Goal: Information Seeking & Learning: Learn about a topic

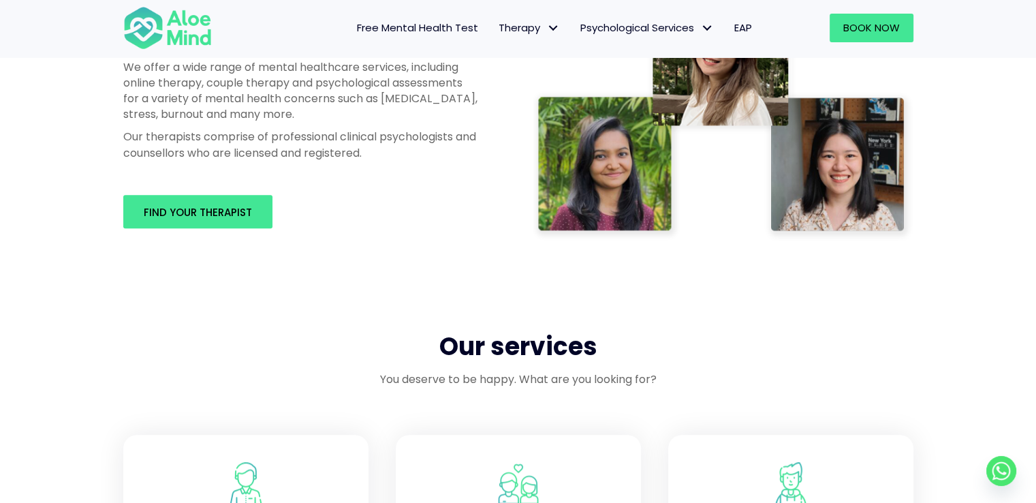
scroll to position [885, 0]
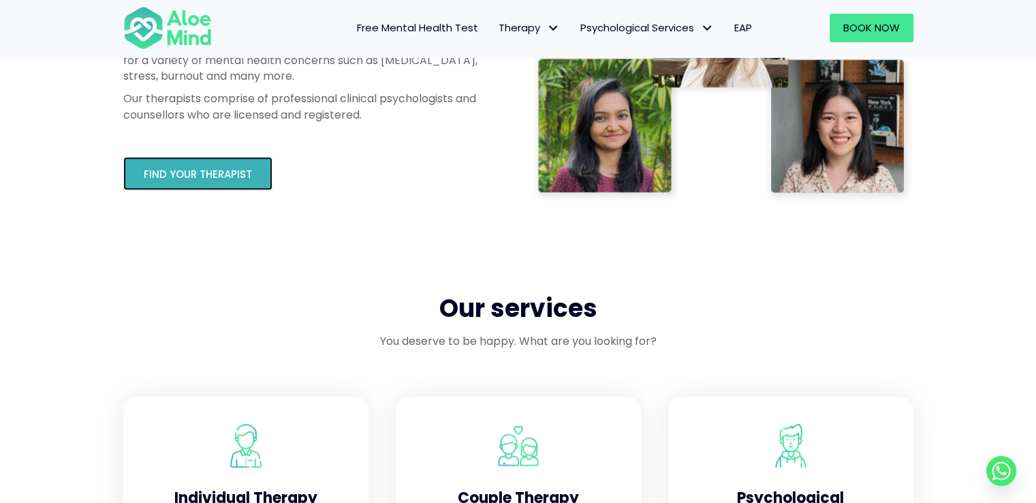
click at [227, 178] on span "Find your therapist" at bounding box center [198, 174] width 108 height 14
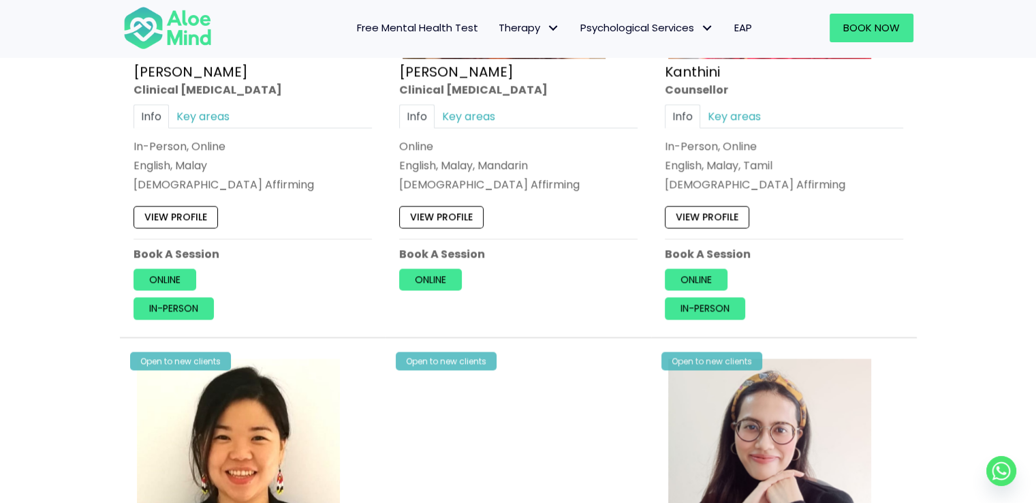
scroll to position [1838, 0]
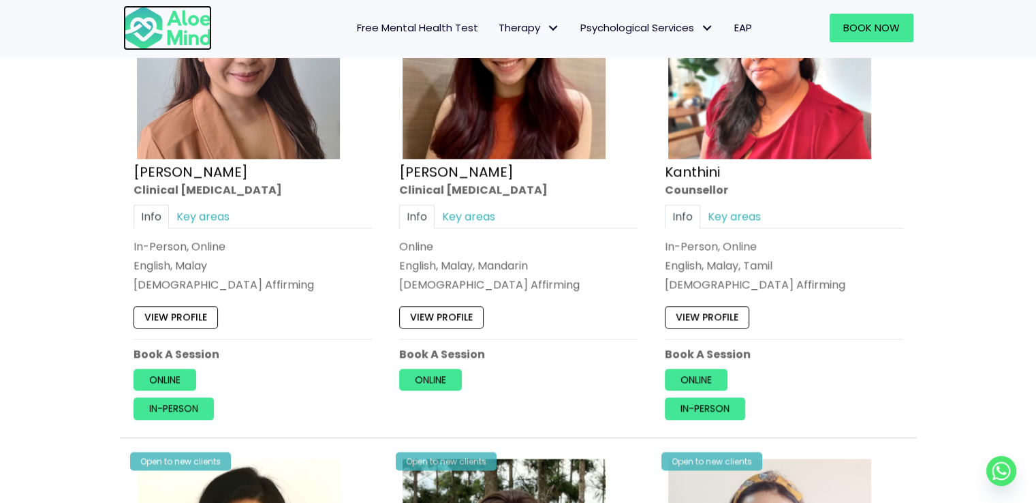
click at [200, 27] on img at bounding box center [167, 27] width 89 height 45
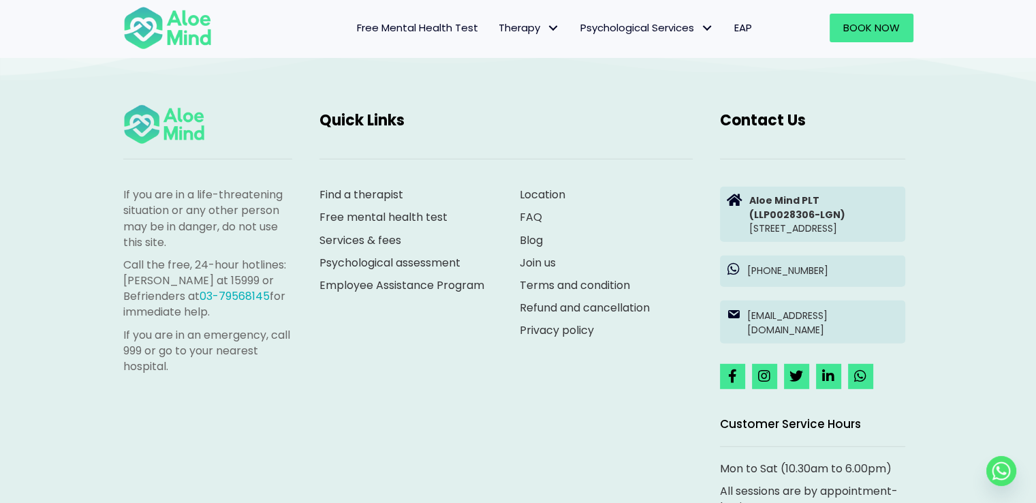
scroll to position [3678, 0]
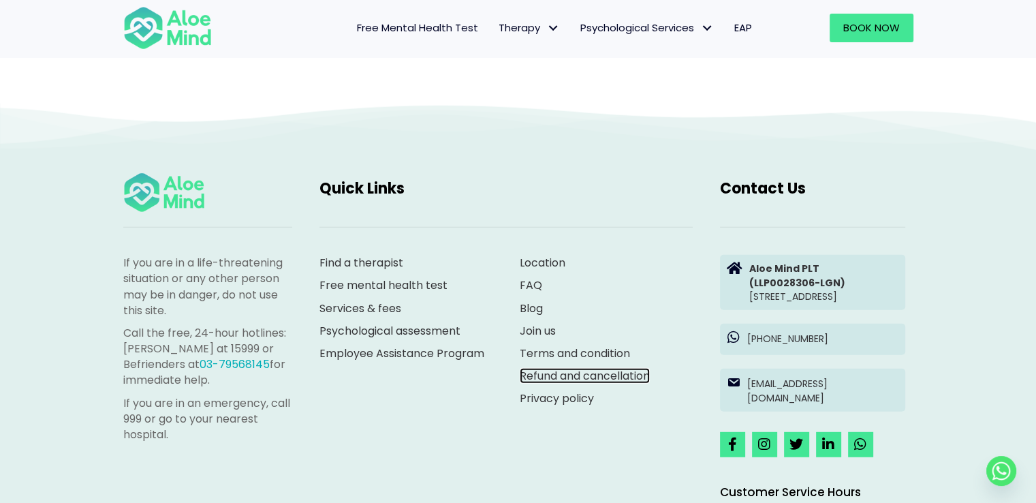
click at [561, 377] on link "Refund and cancellation" at bounding box center [585, 376] width 130 height 16
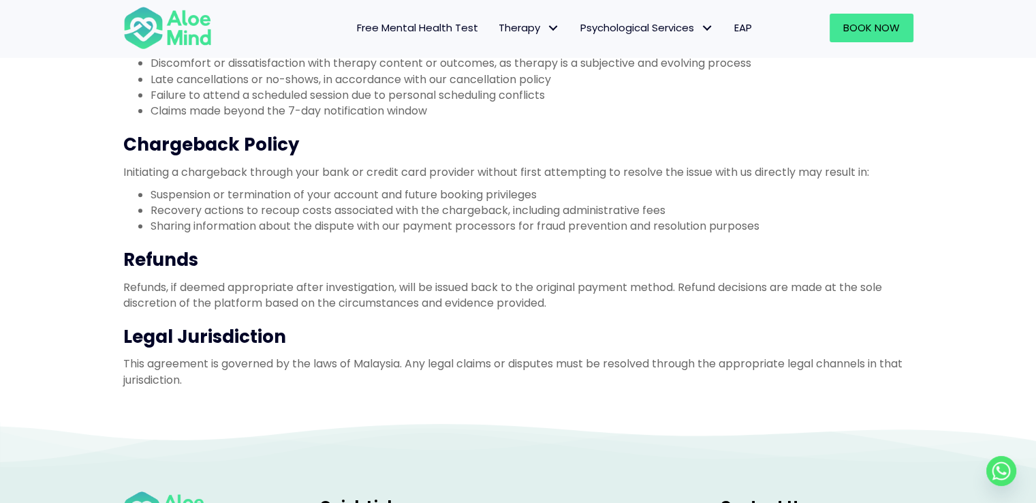
scroll to position [817, 0]
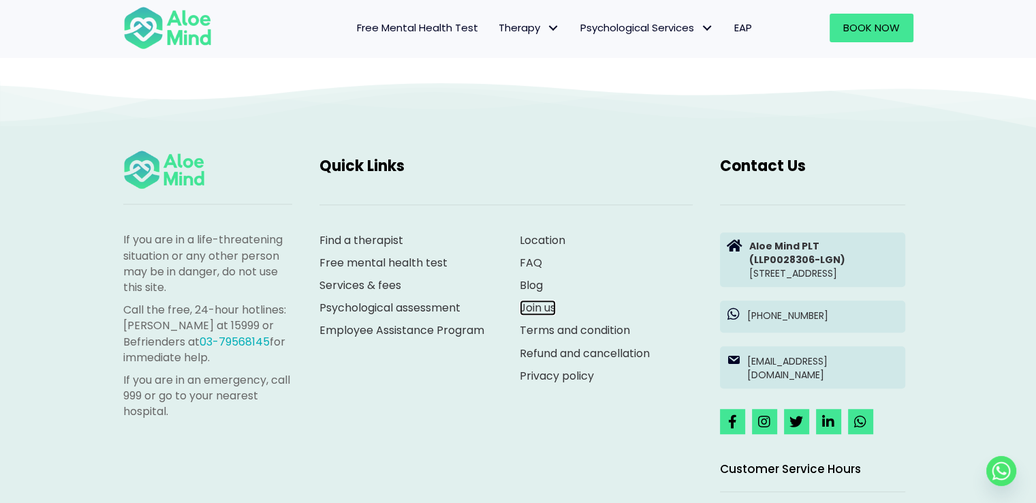
click at [530, 304] on link "Join us" at bounding box center [538, 308] width 36 height 16
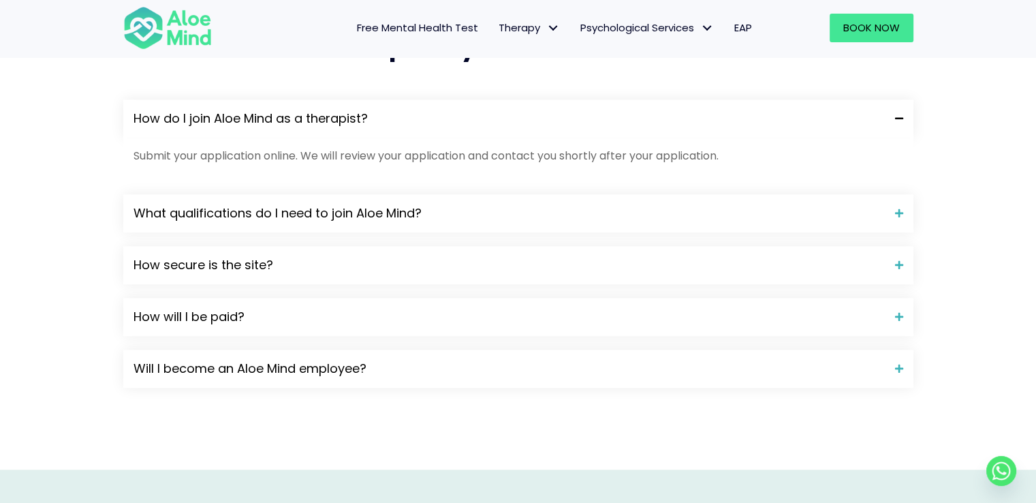
scroll to position [1226, 0]
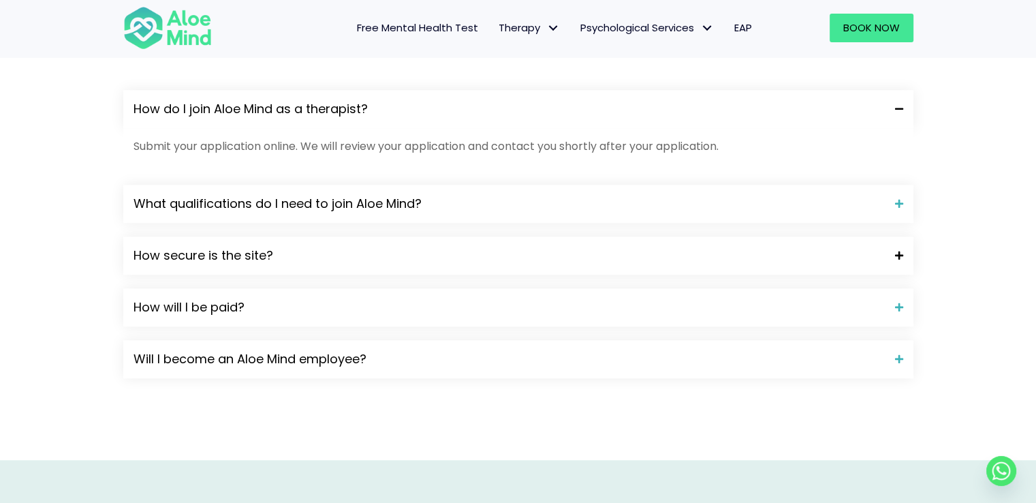
click at [295, 258] on span "How secure is the site?" at bounding box center [509, 256] width 751 height 18
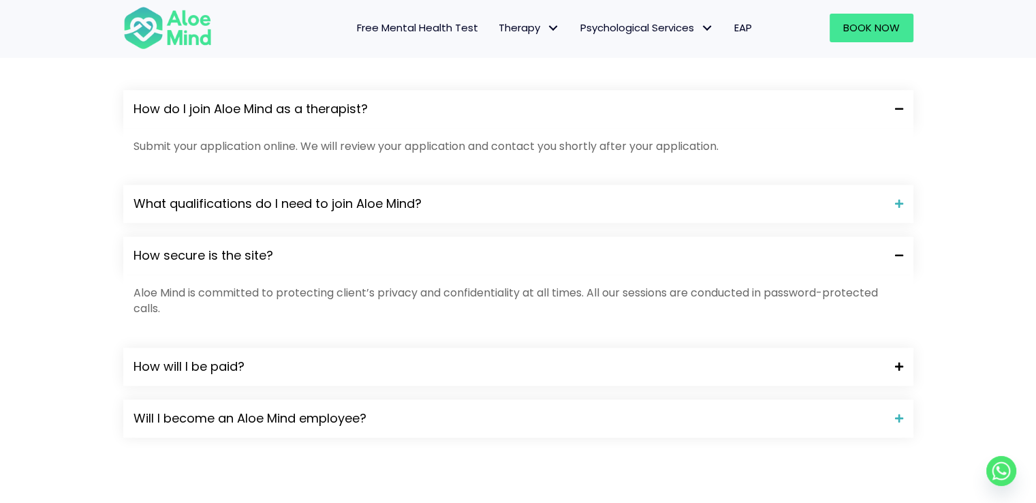
click at [259, 361] on span "How will I be paid?" at bounding box center [509, 367] width 751 height 18
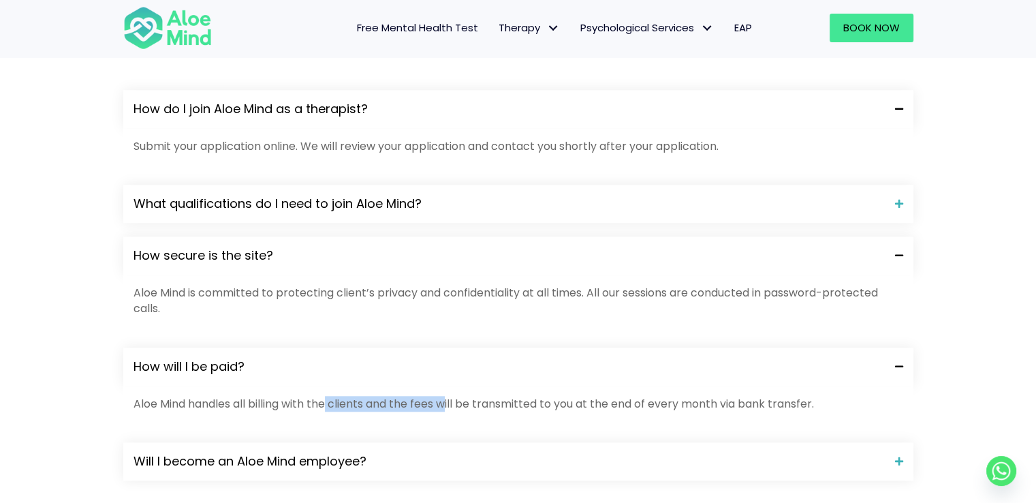
drag, startPoint x: 327, startPoint y: 409, endPoint x: 452, endPoint y: 401, distance: 124.9
click at [452, 401] on p "Aloe Mind handles all billing with the clients and the fees will be transmitted…" at bounding box center [519, 404] width 770 height 16
click at [422, 462] on span "Will I become an Aloe Mind employee?" at bounding box center [509, 461] width 751 height 18
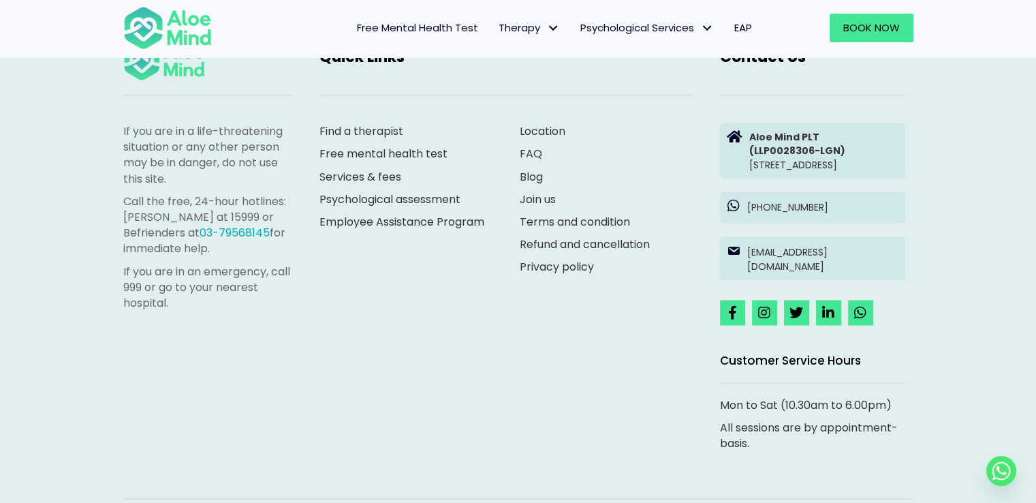
scroll to position [2697, 0]
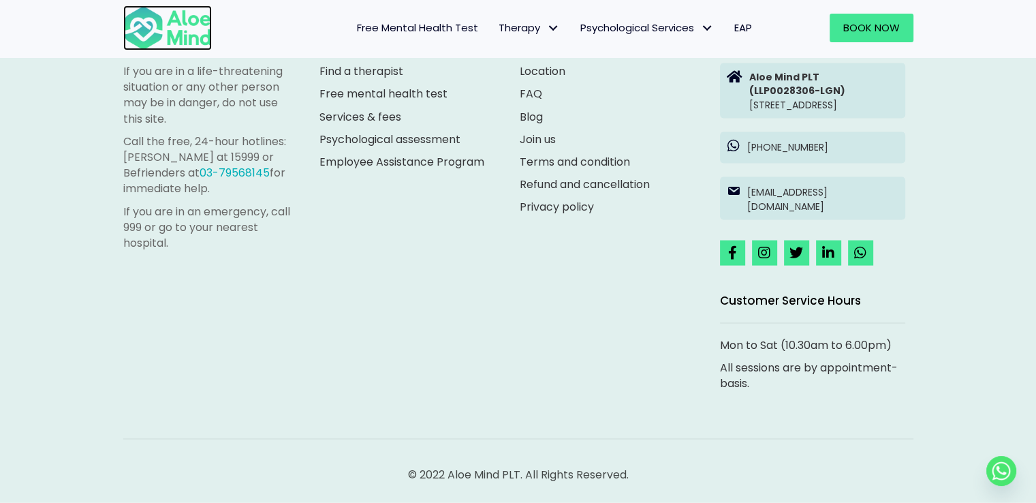
click at [181, 24] on img at bounding box center [167, 27] width 89 height 45
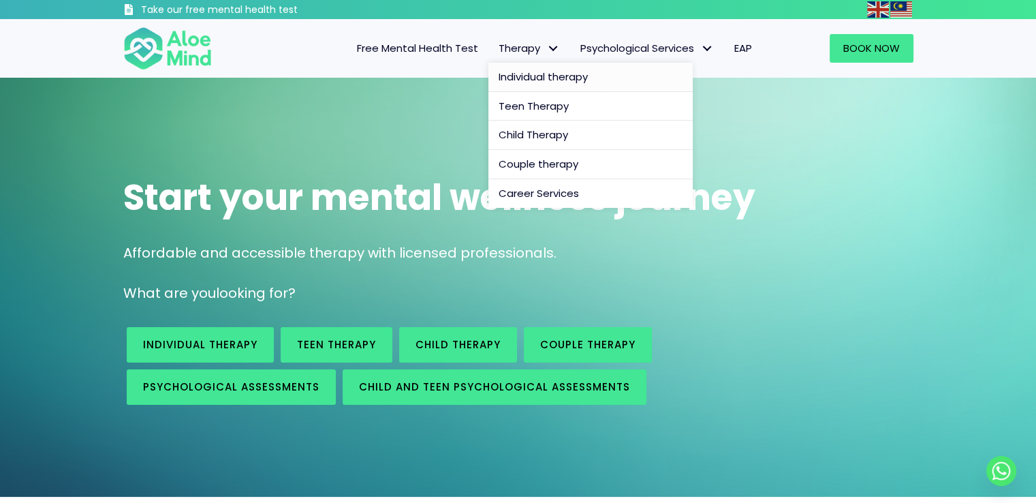
click at [529, 85] on link "Individual therapy" at bounding box center [590, 77] width 204 height 29
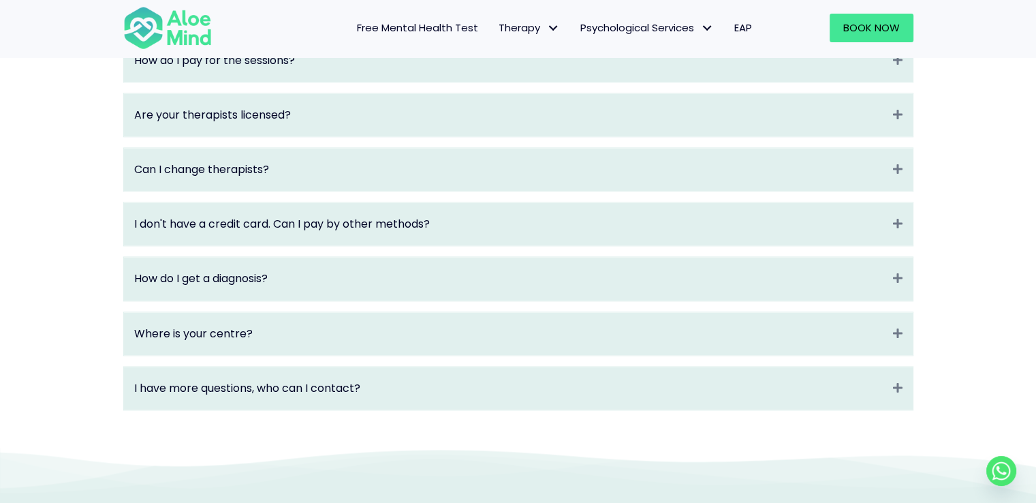
scroll to position [1907, 0]
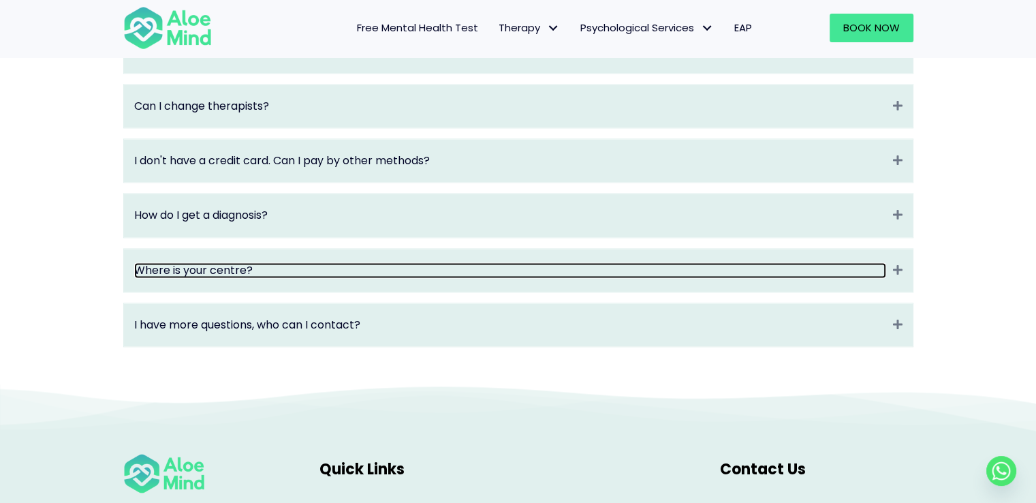
click at [688, 278] on link "Where is your centre?" at bounding box center [510, 270] width 752 height 16
